Goal: Task Accomplishment & Management: Use online tool/utility

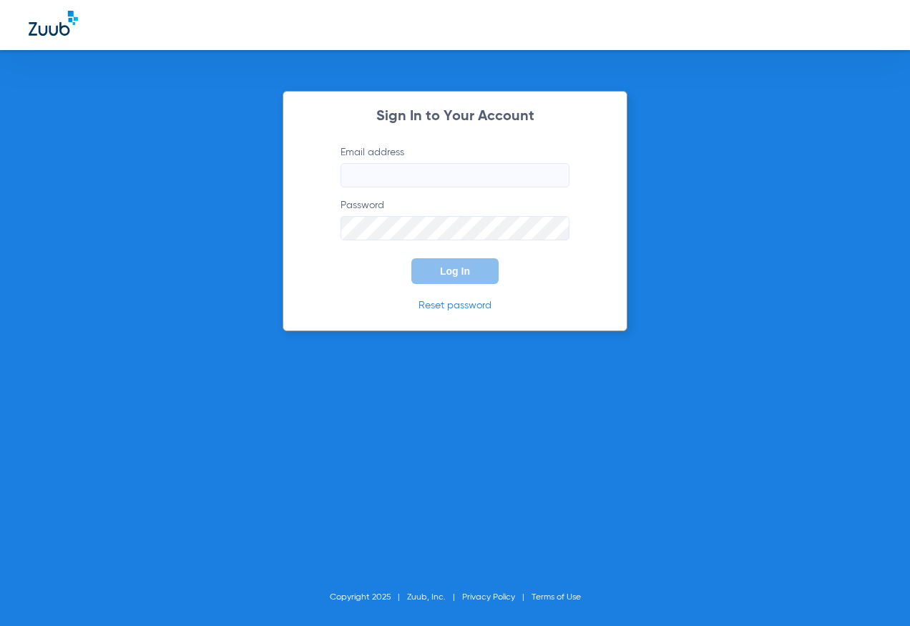
click at [383, 189] on form "Email address Password Log In" at bounding box center [455, 214] width 272 height 139
click at [385, 180] on input "Email address" at bounding box center [454, 175] width 229 height 24
type input "[PERSON_NAME][EMAIL_ADDRESS][DOMAIN_NAME]"
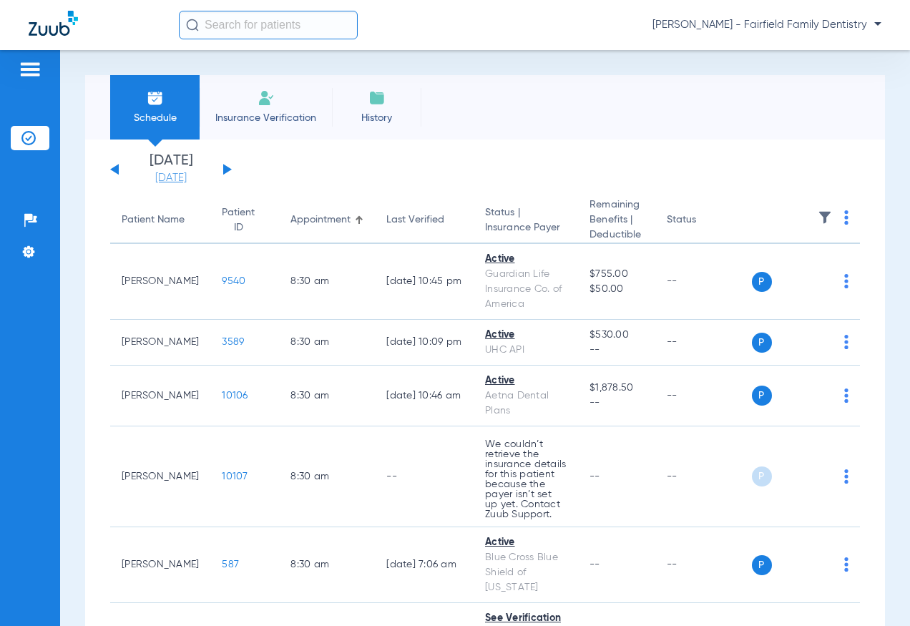
click at [166, 175] on link "[DATE]" at bounding box center [171, 178] width 86 height 14
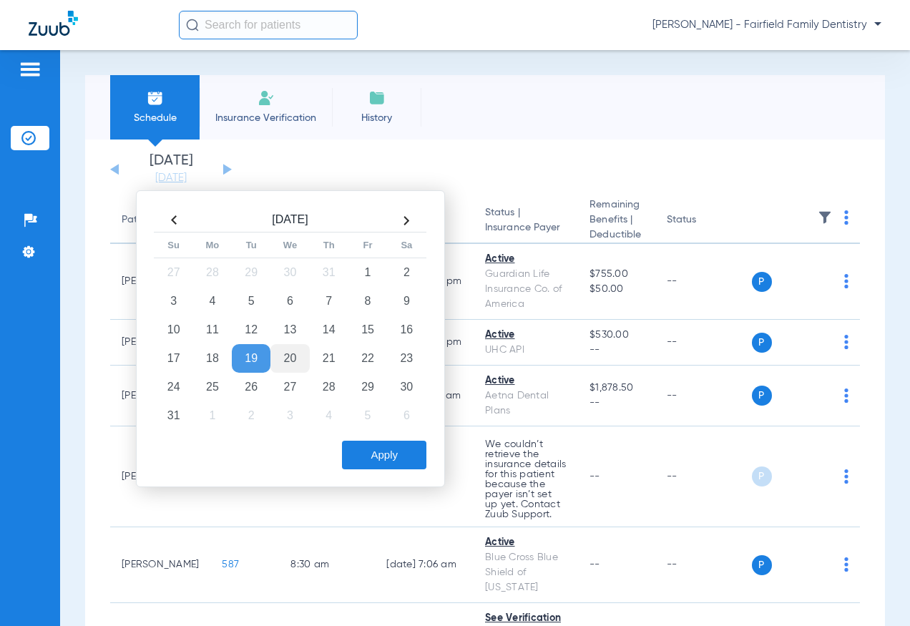
click at [286, 351] on td "20" at bounding box center [289, 358] width 39 height 29
click at [408, 452] on button "Apply" at bounding box center [384, 455] width 84 height 29
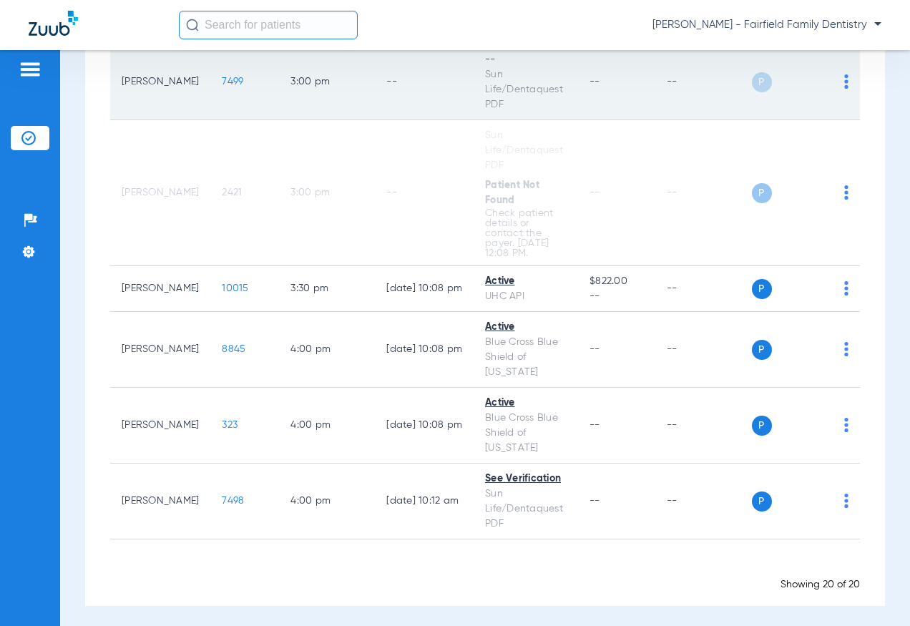
scroll to position [1236, 0]
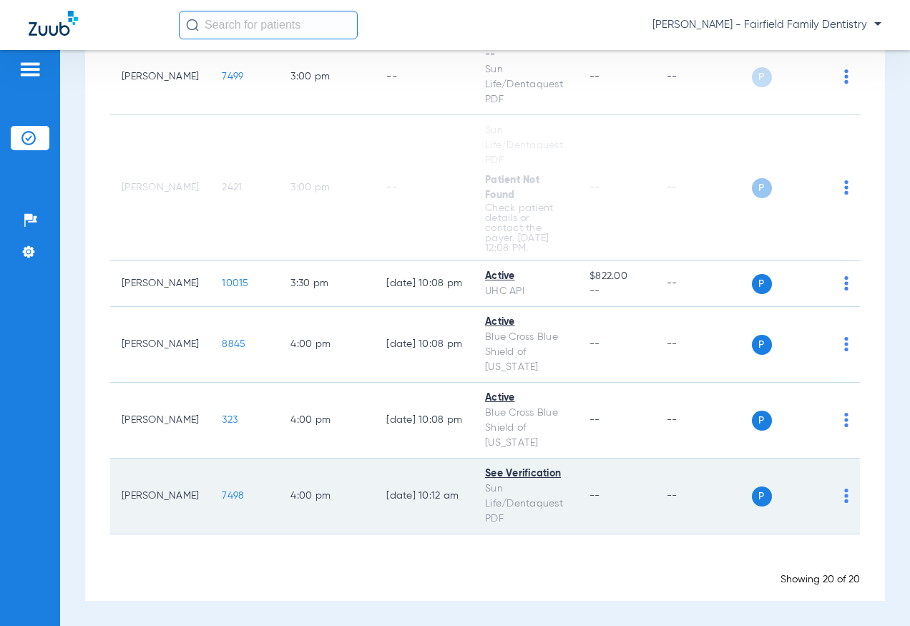
click at [832, 493] on div "P S" at bounding box center [800, 496] width 97 height 20
click at [840, 493] on td "P S" at bounding box center [806, 497] width 109 height 76
click at [844, 494] on img at bounding box center [846, 496] width 4 height 14
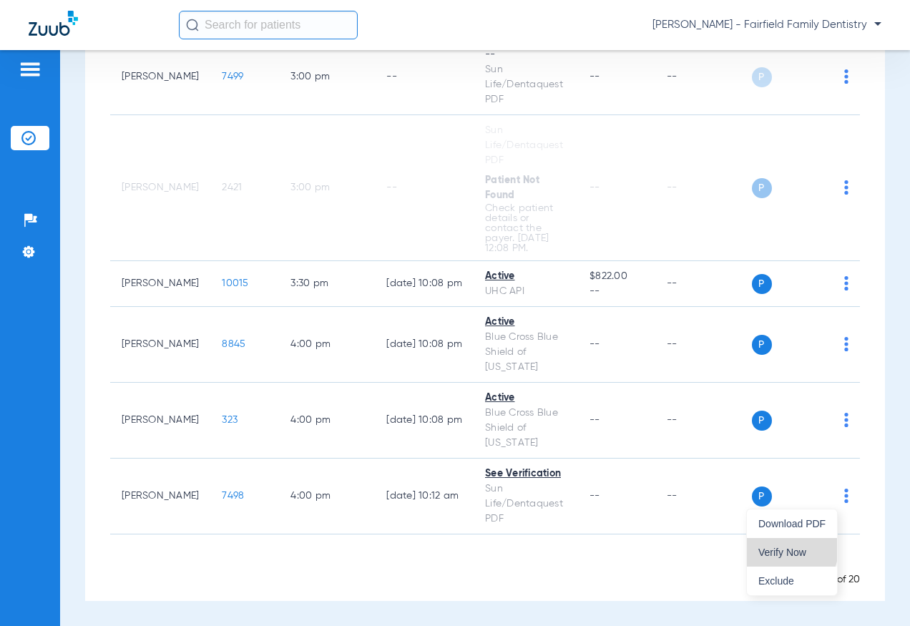
click at [790, 549] on span "Verify Now" at bounding box center [791, 552] width 67 height 10
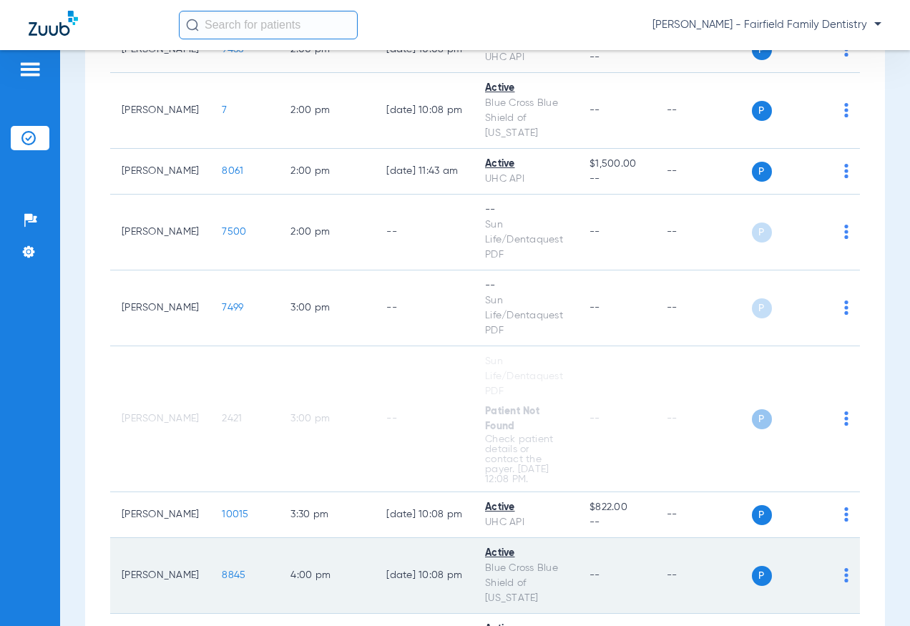
scroll to position [950, 0]
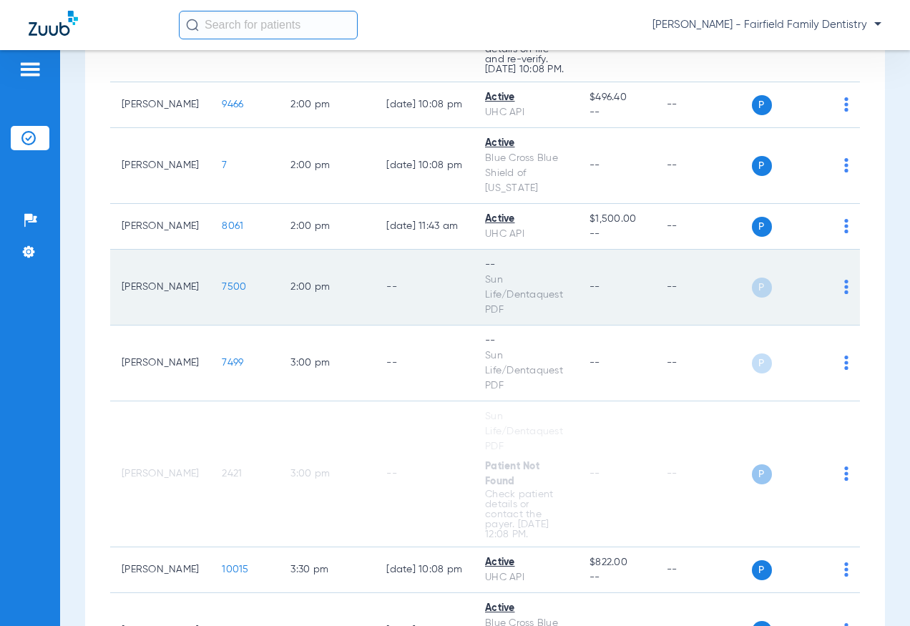
click at [844, 283] on img at bounding box center [846, 287] width 4 height 14
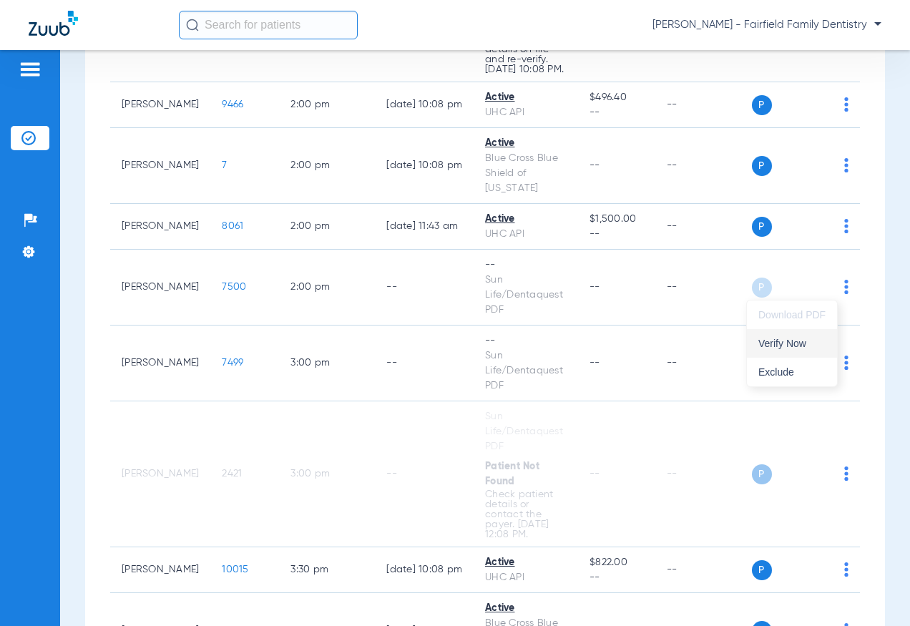
click at [790, 340] on span "Verify Now" at bounding box center [791, 343] width 67 height 10
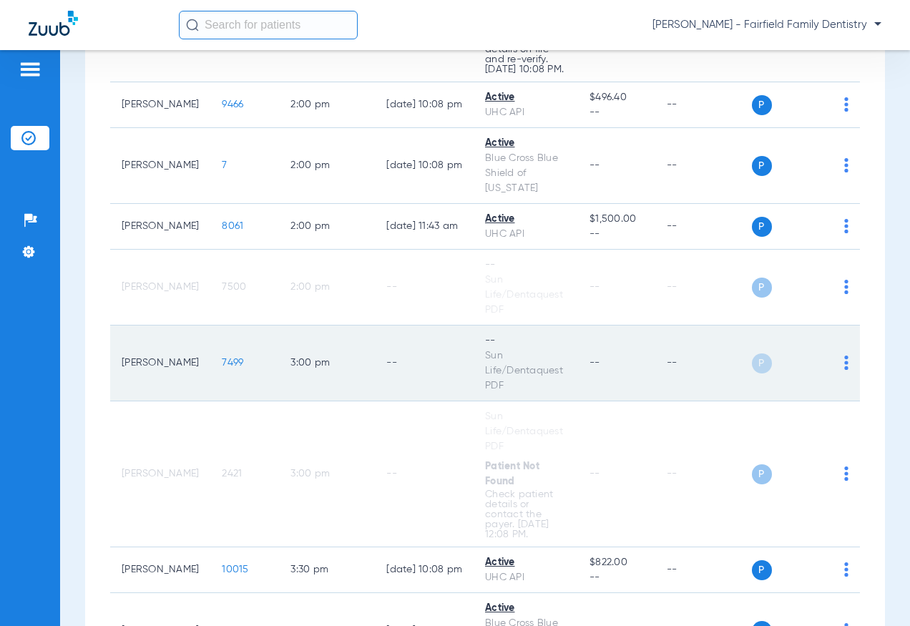
click at [844, 365] on img at bounding box center [846, 363] width 4 height 14
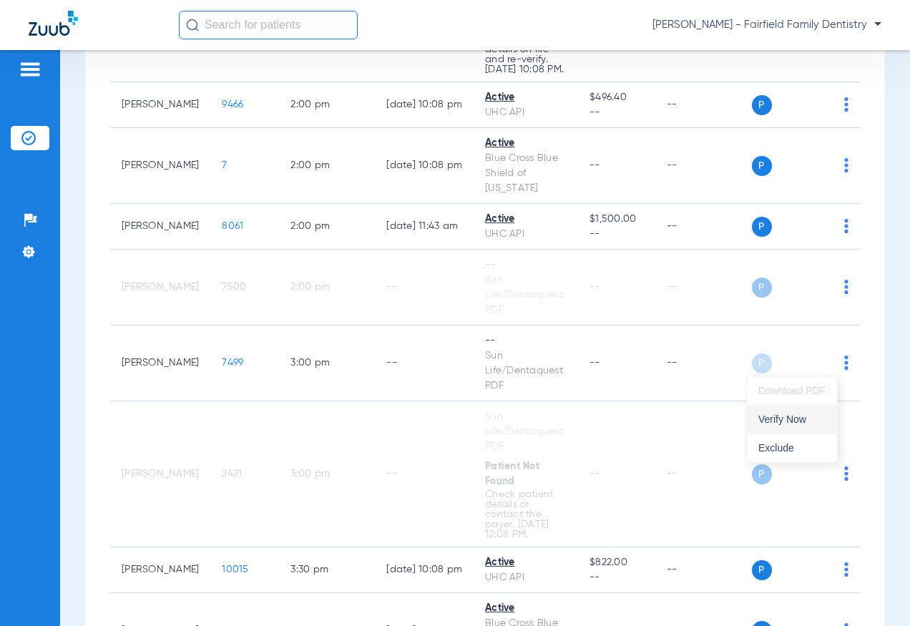
click at [789, 421] on span "Verify Now" at bounding box center [791, 419] width 67 height 10
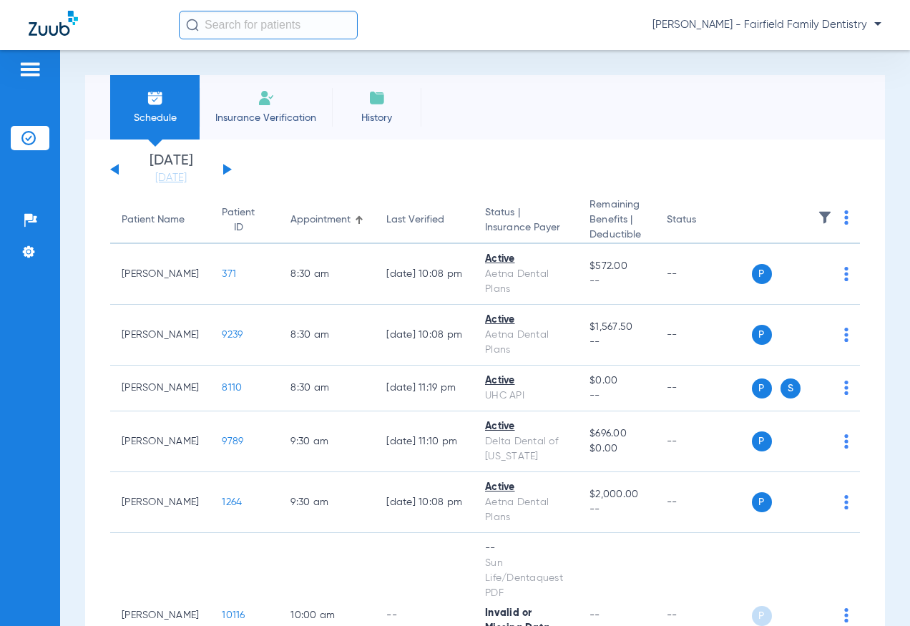
scroll to position [72, 0]
